Goal: Task Accomplishment & Management: Use online tool/utility

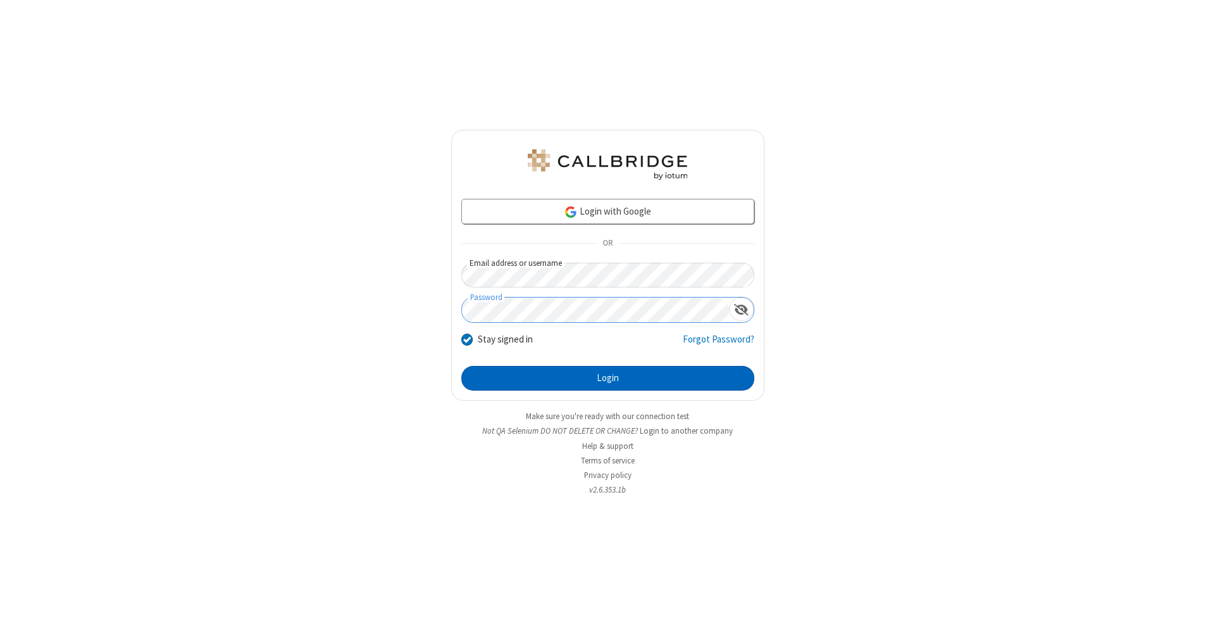
click at [607, 378] on button "Login" at bounding box center [607, 378] width 293 height 25
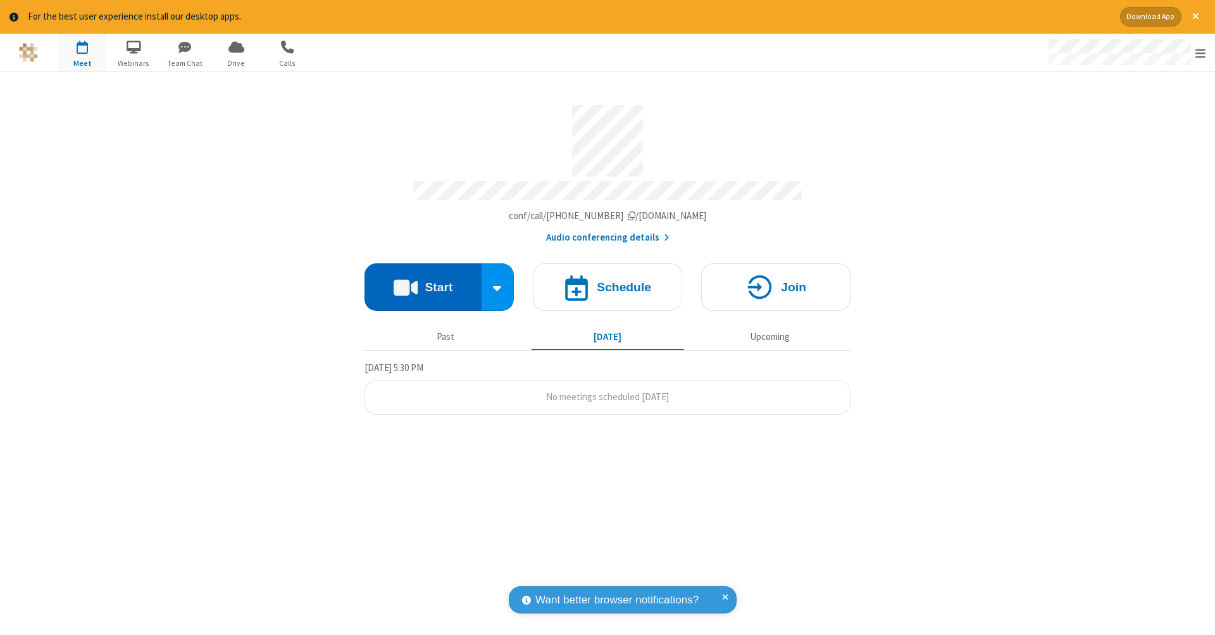
click at [423, 280] on button "Start" at bounding box center [422, 286] width 117 height 47
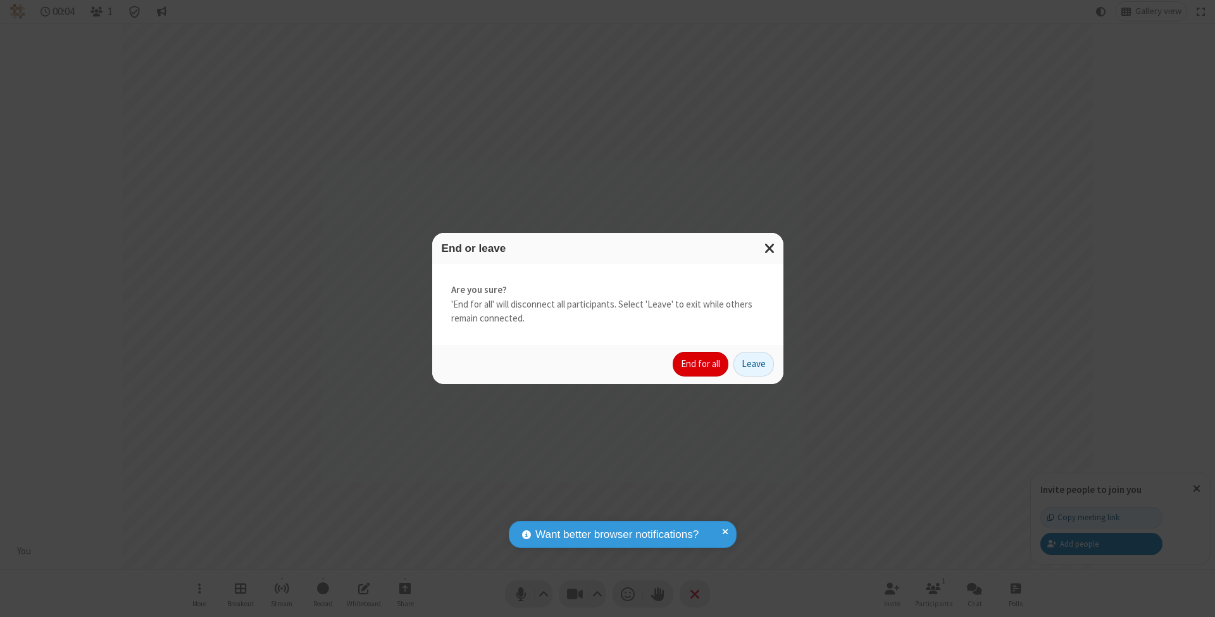
click at [701, 363] on button "End for all" at bounding box center [701, 364] width 56 height 25
